Goal: Task Accomplishment & Management: Manage account settings

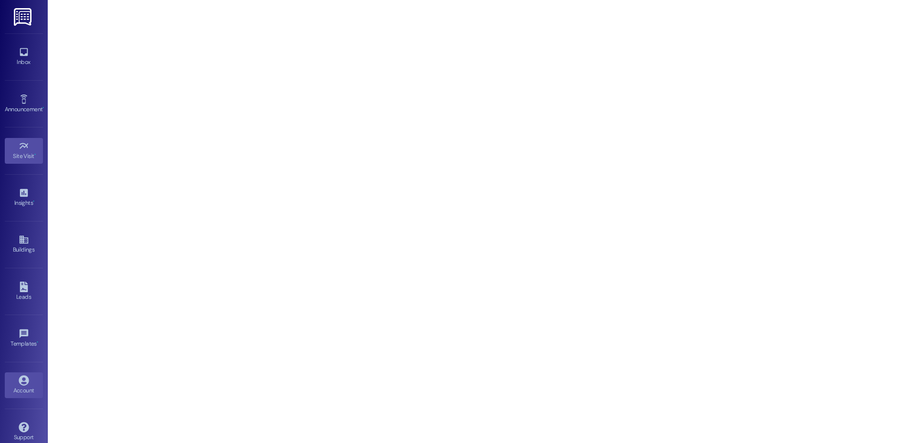
click at [29, 383] on link "Account" at bounding box center [24, 386] width 38 height 26
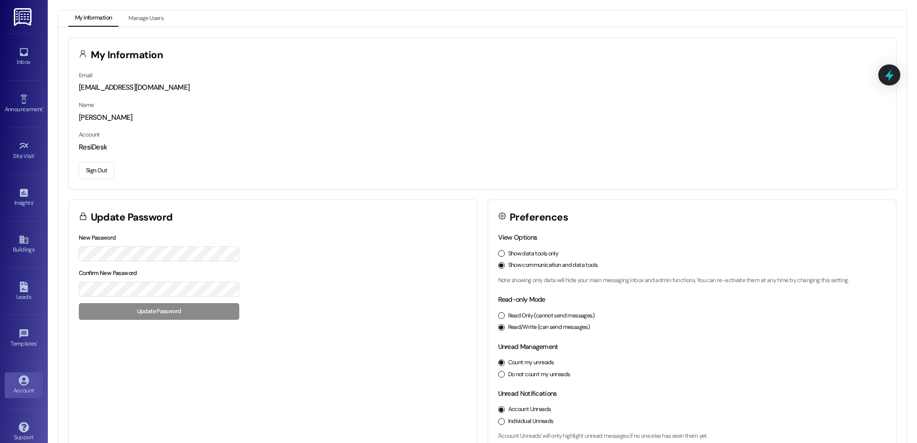
click at [91, 169] on button "Sign Out" at bounding box center [96, 170] width 35 height 17
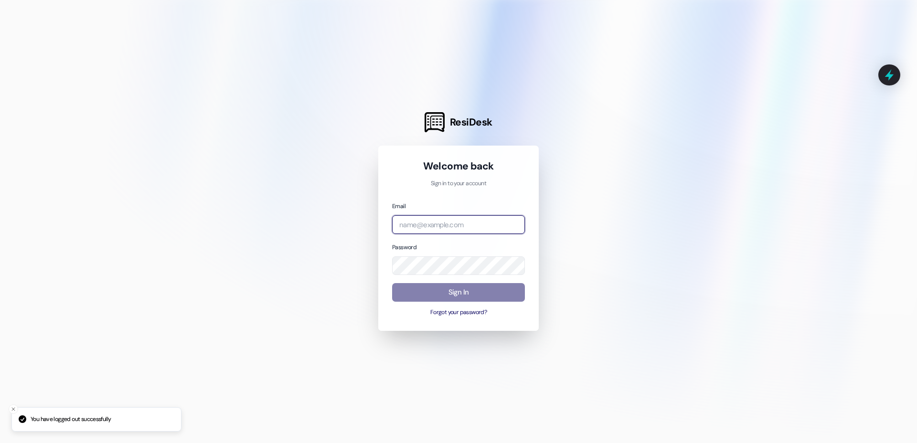
click at [415, 219] on input "email" at bounding box center [458, 224] width 133 height 19
click at [0, 443] on com-1password-button at bounding box center [0, 443] width 0 height 0
type input "a"
type input "[PERSON_NAME]"
click at [0, 443] on com-1password-button at bounding box center [0, 443] width 0 height 0
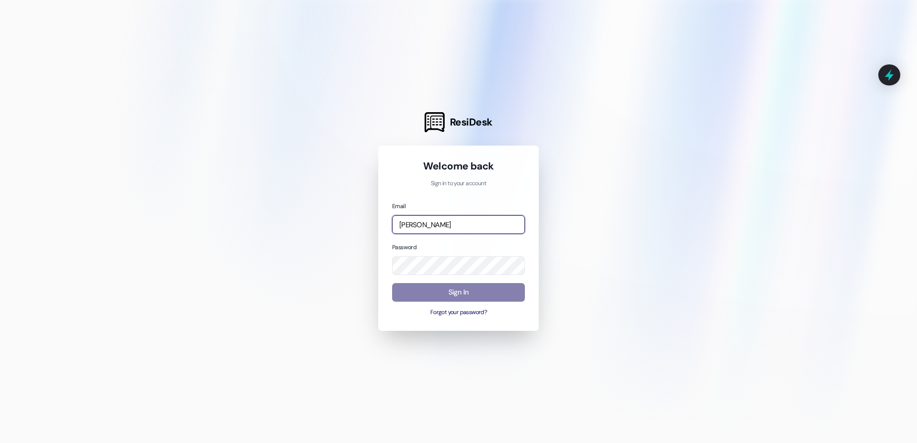
drag, startPoint x: 432, startPoint y: 230, endPoint x: 364, endPoint y: 231, distance: 67.8
click at [364, 231] on div "ResiDesk Welcome back Sign in to your account Email [PERSON_NAME] Password Sign…" at bounding box center [458, 221] width 917 height 443
drag, startPoint x: 426, startPoint y: 224, endPoint x: 331, endPoint y: 215, distance: 95.5
click at [331, 215] on div "ResiDesk Welcome back Sign in to your account Email [PERSON_NAME] Password Sign…" at bounding box center [458, 221] width 917 height 443
click at [0, 443] on com-1password-button at bounding box center [0, 443] width 0 height 0
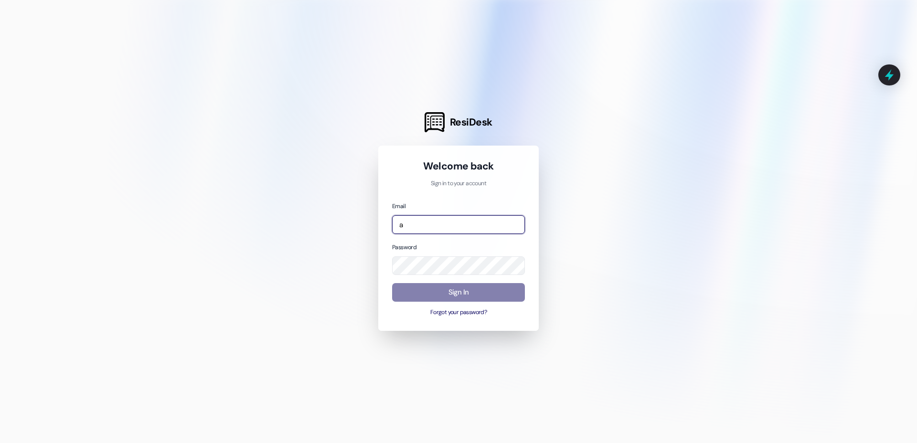
click at [455, 227] on input "a" at bounding box center [458, 224] width 133 height 19
type input "automated-surveys-a.-c.-[PERSON_NAME].-c.-[PERSON_NAME][URL]"
